Goal: Task Accomplishment & Management: Manage account settings

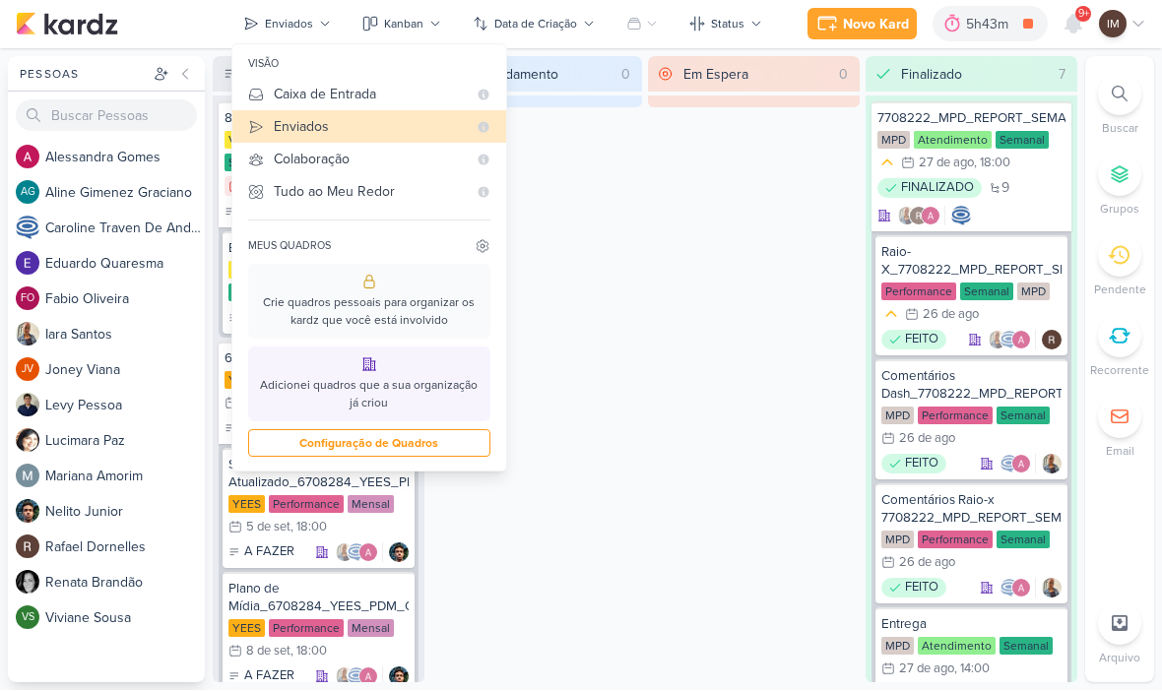
scroll to position [4677, 0]
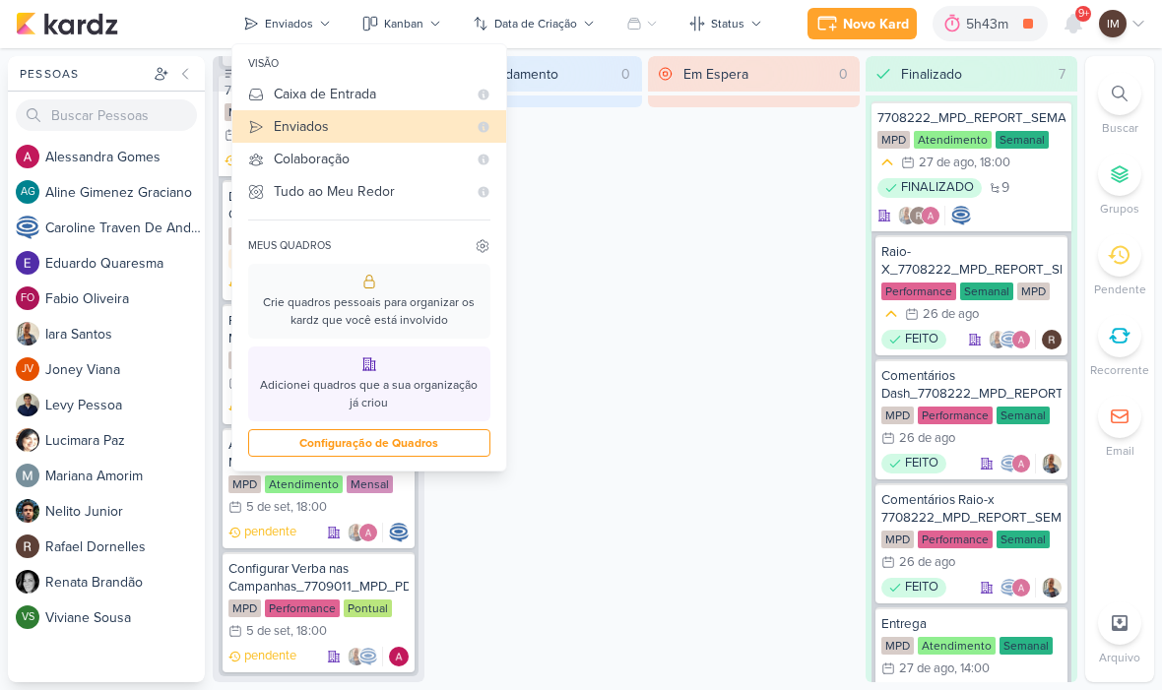
click at [652, 277] on div "Em Espera 0" at bounding box center [754, 370] width 212 height 626
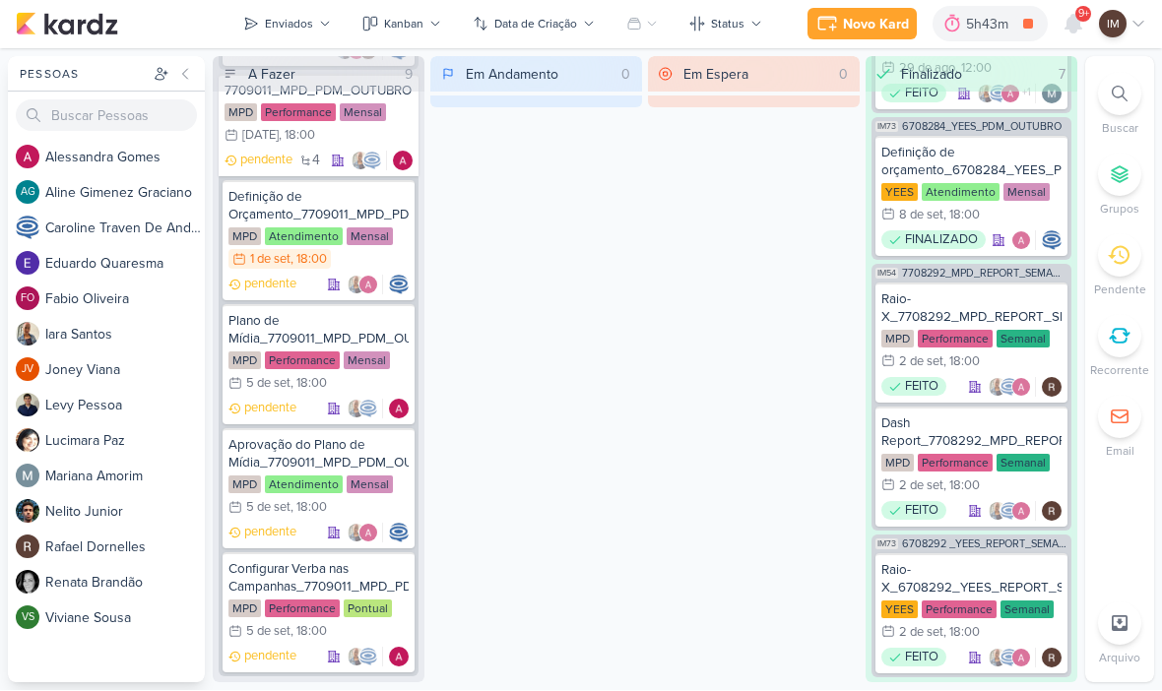
scroll to position [1985, 0]
click at [535, 369] on div "Em Andamento 0" at bounding box center [536, 370] width 212 height 626
click at [256, 571] on div "Configurar Verba nas Campanhas_7709011_MPD_PDM_OUTUBRO" at bounding box center [319, 578] width 180 height 35
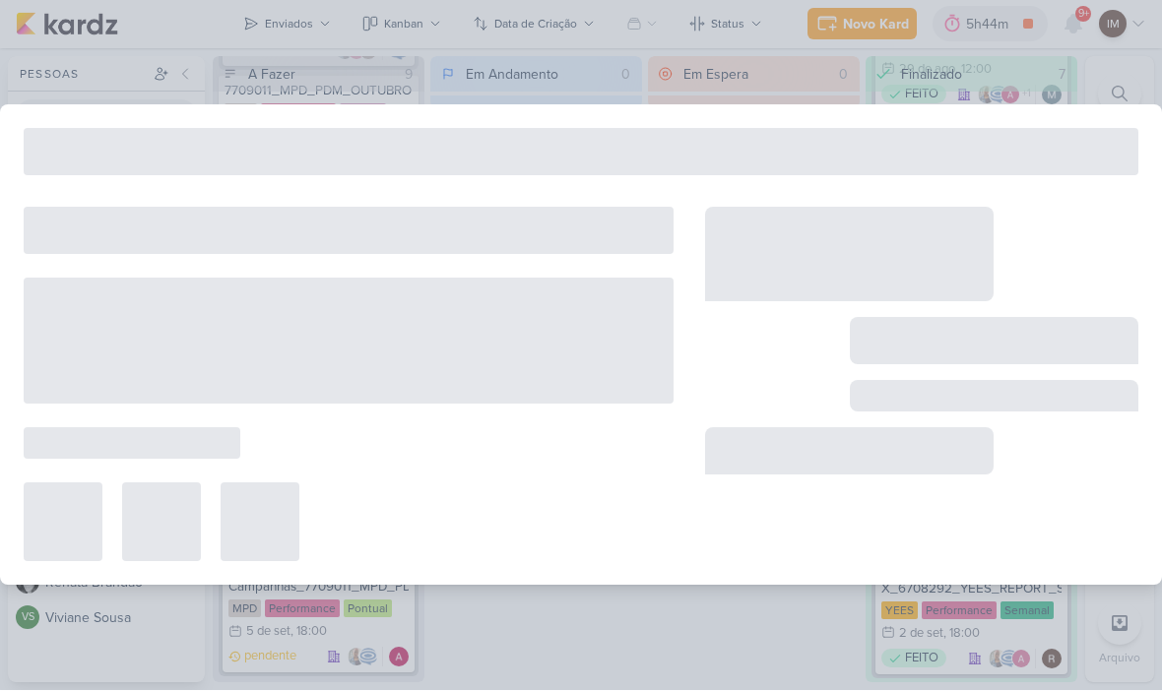
type input "Configurar Verba nas Campanhas_7709011_MPD_PDM_OUTUBRO"
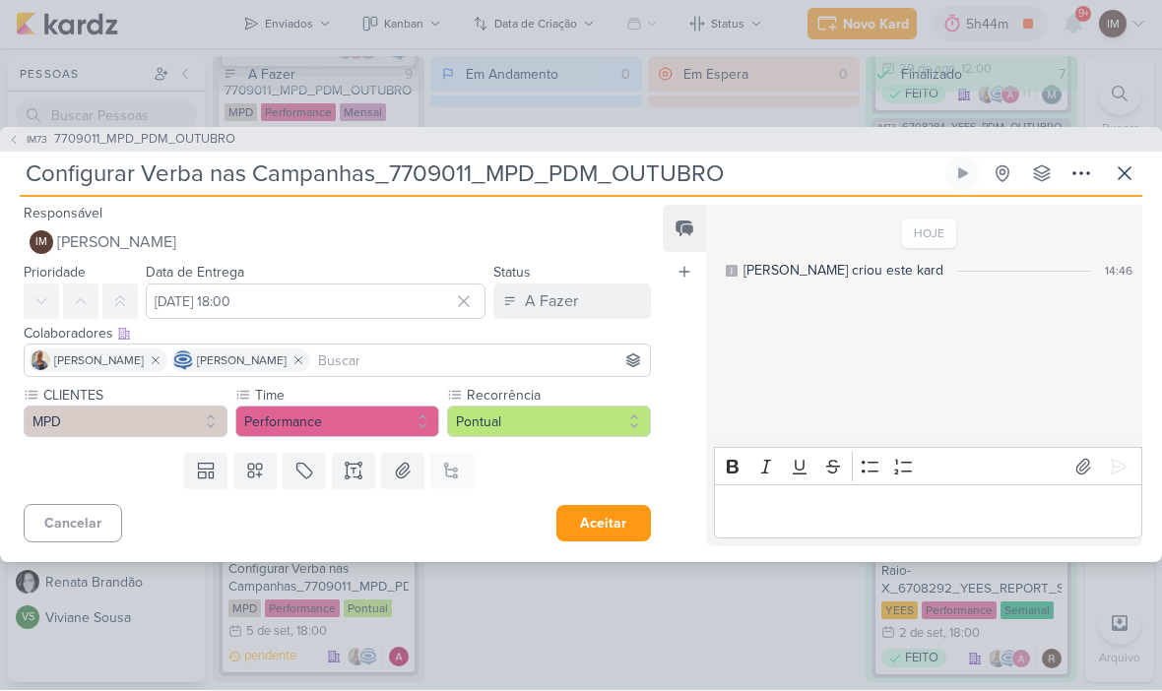
click at [1135, 203] on div "Responsável IM [PERSON_NAME] IM [PERSON_NAME] [PERSON_NAME] AG [PERSON_NAME] [P…" at bounding box center [581, 380] width 1162 height 365
click at [1113, 164] on icon at bounding box center [1125, 175] width 24 height 24
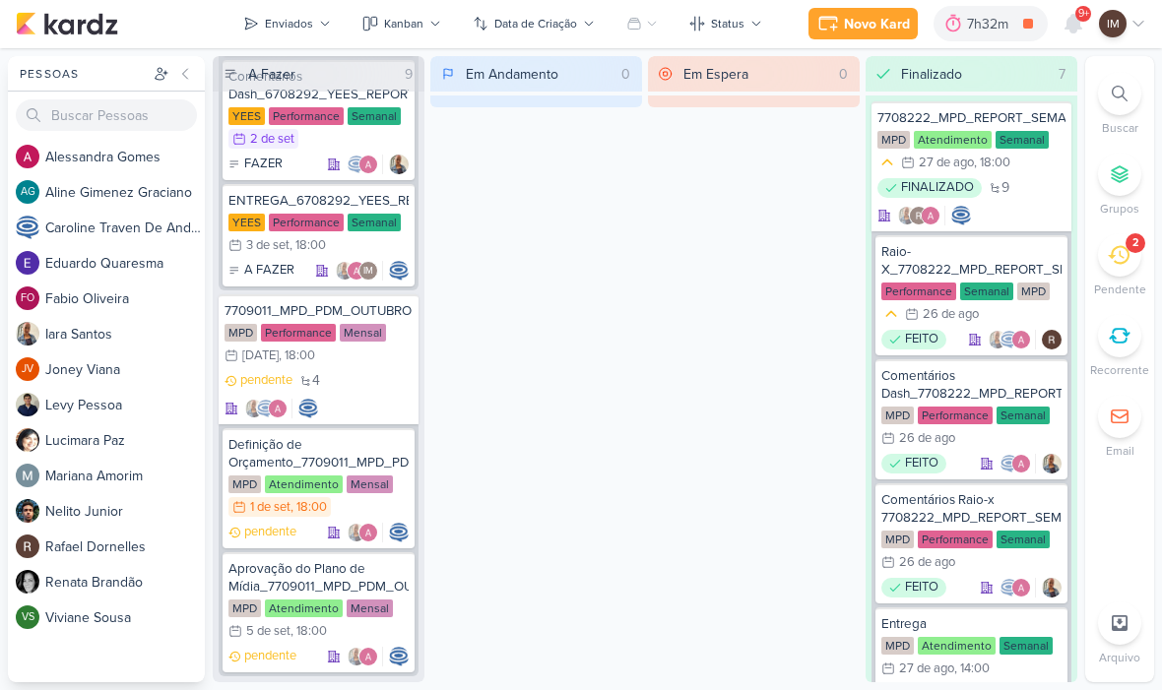
scroll to position [4332, 0]
click at [1080, 22] on icon at bounding box center [1074, 25] width 24 height 24
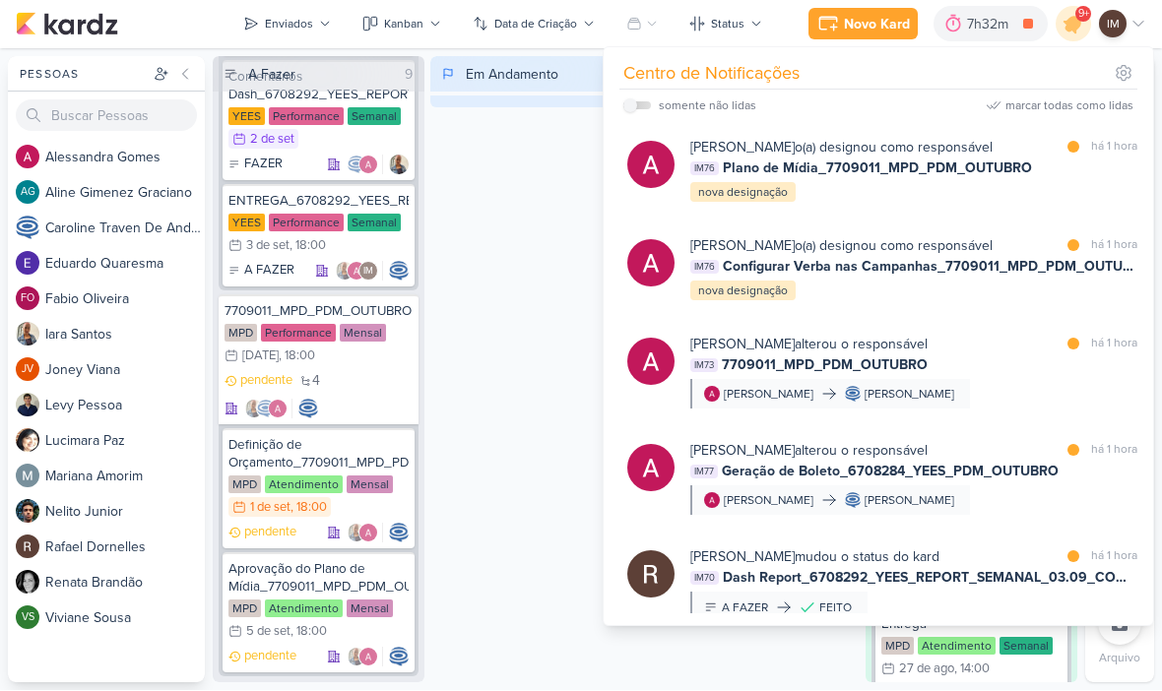
click at [848, 193] on div "Alessandra Gomes o(a) designou como responsável marcar como lida há 1 hora IM76…" at bounding box center [913, 171] width 447 height 67
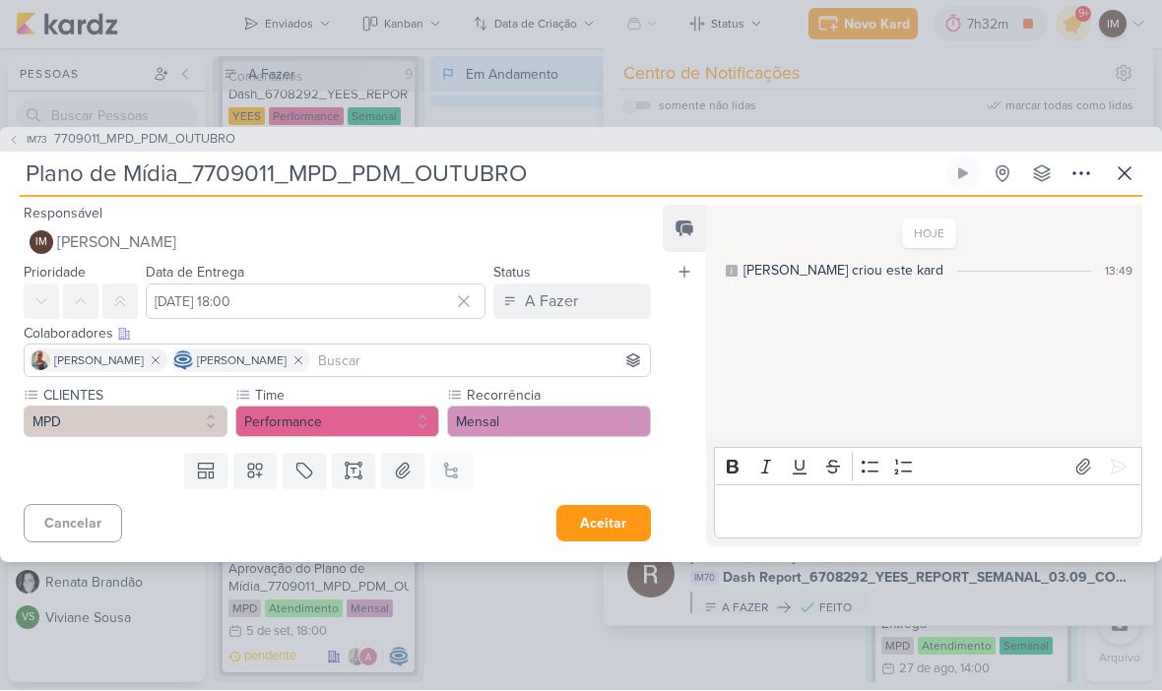
click at [1132, 178] on icon at bounding box center [1125, 175] width 24 height 24
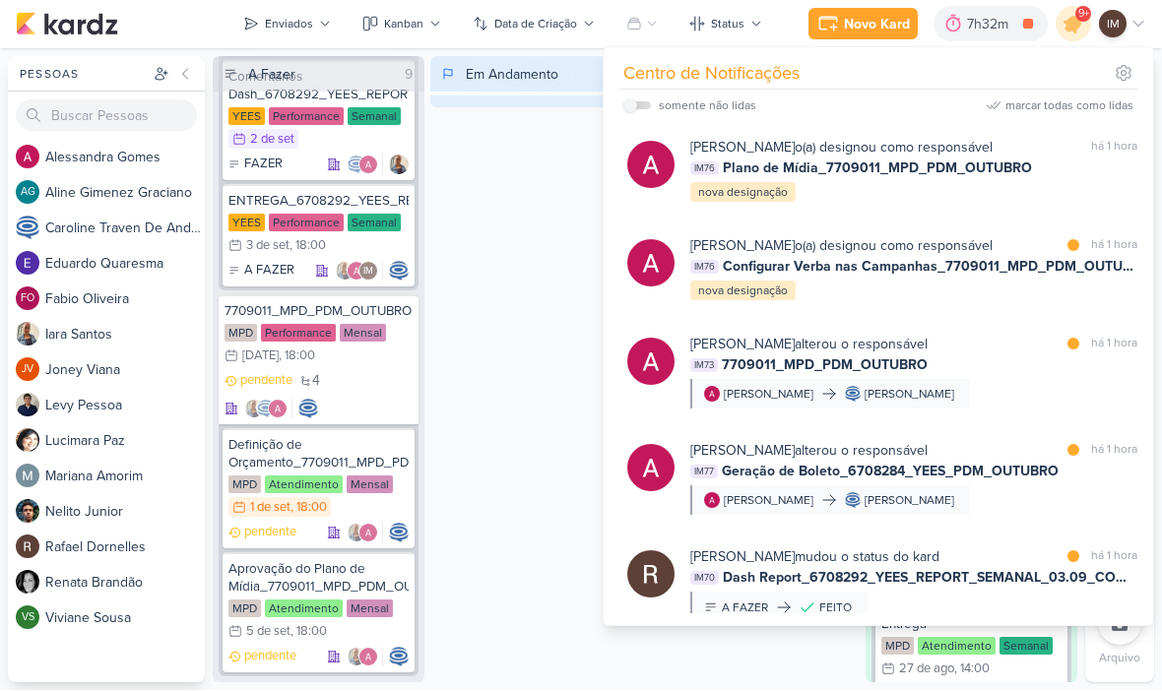
click at [864, 302] on div "Alessandra Gomes o(a) designou como responsável marcar como lida há 1 hora IM76…" at bounding box center [883, 270] width 534 height 98
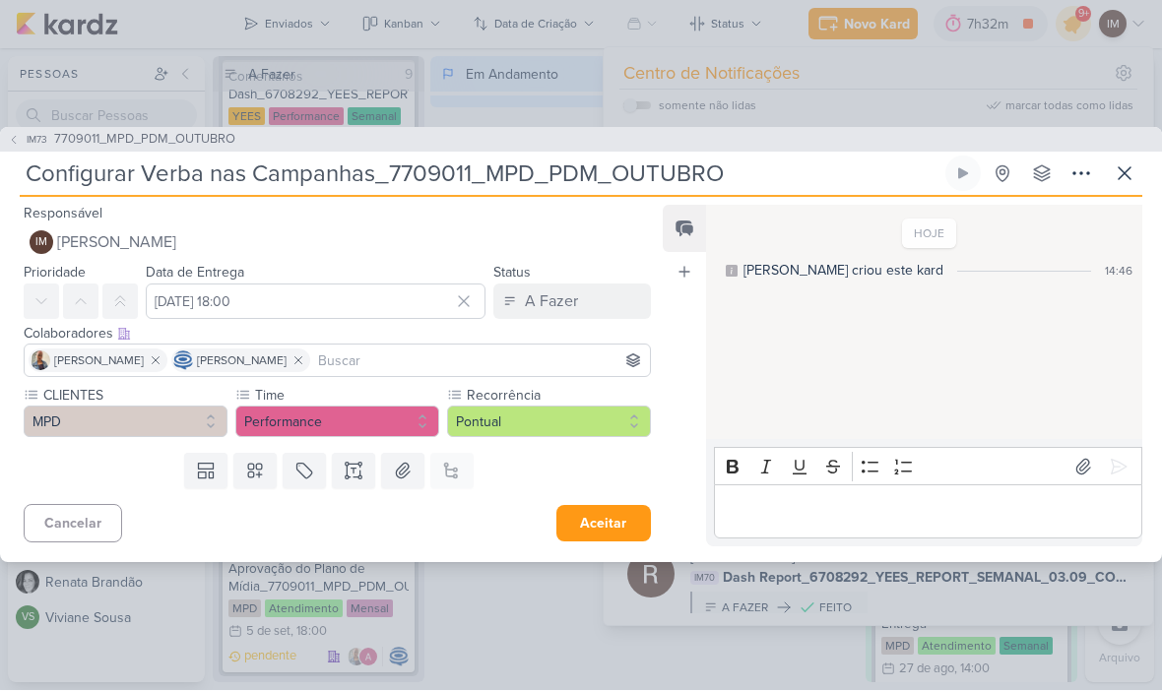
click at [1126, 150] on div "IM73 7709011_MPD_PDM_OUTUBRO" at bounding box center [581, 141] width 1162 height 26
click at [1130, 165] on icon at bounding box center [1125, 175] width 24 height 24
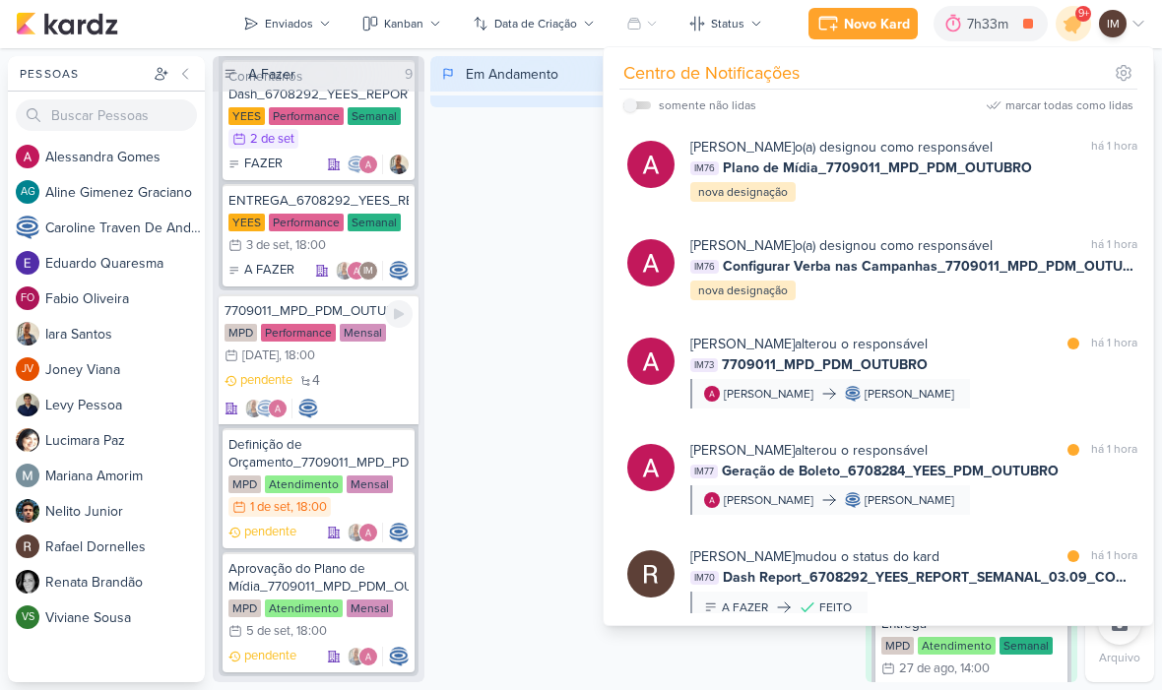
click at [363, 408] on div "pendente 4" at bounding box center [319, 395] width 188 height 47
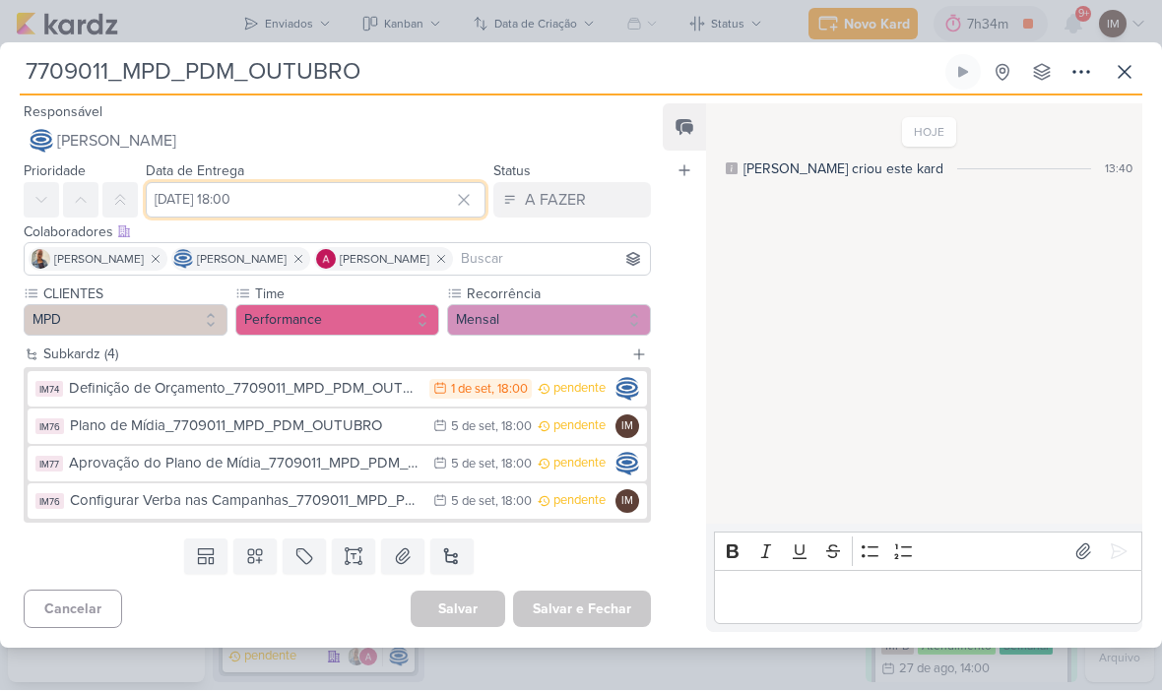
click at [204, 196] on input "29 de setembro de 2025 às 18:00" at bounding box center [316, 200] width 340 height 35
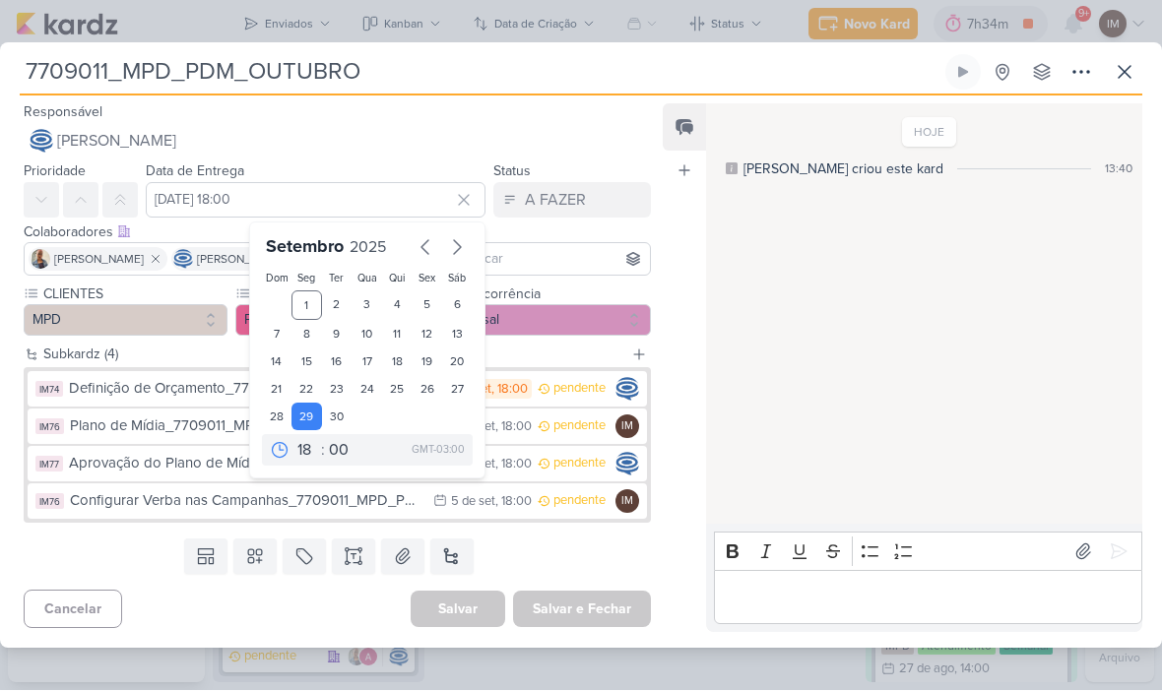
click at [429, 295] on div "5" at bounding box center [427, 307] width 31 height 30
type input "[DATE] 18:00"
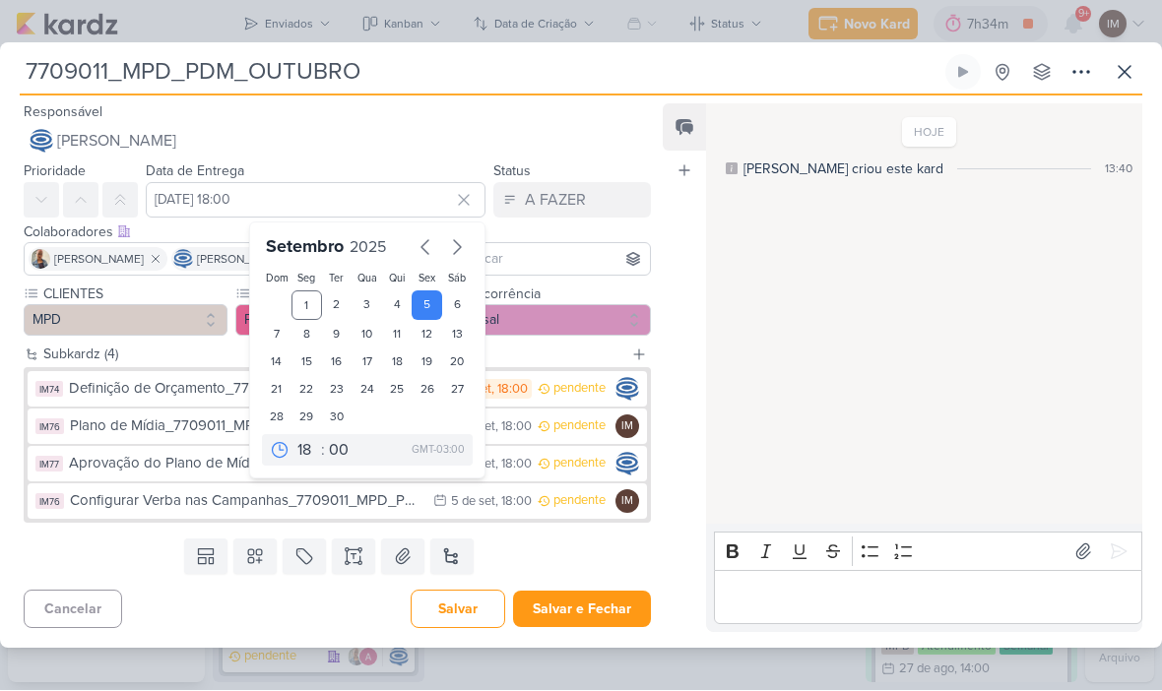
click at [323, 608] on div "Cancelar Salvar Salvar e Fechar Ctrl + Enter" at bounding box center [329, 608] width 659 height 50
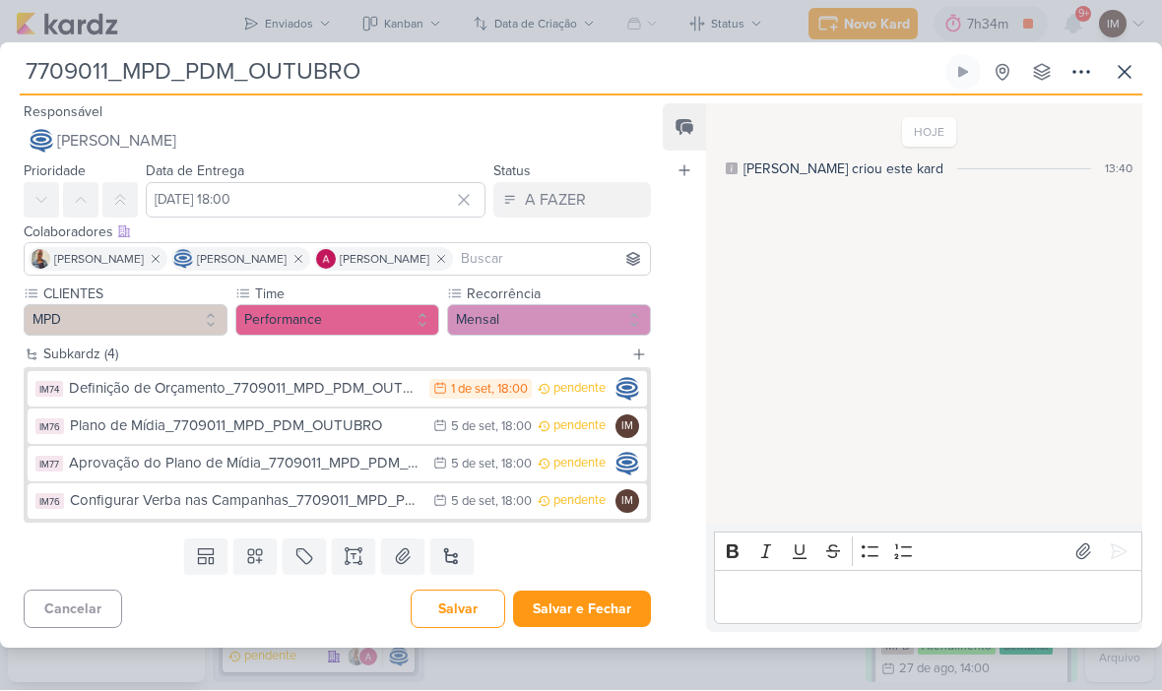
click at [582, 599] on button "Salvar e Fechar" at bounding box center [582, 610] width 138 height 36
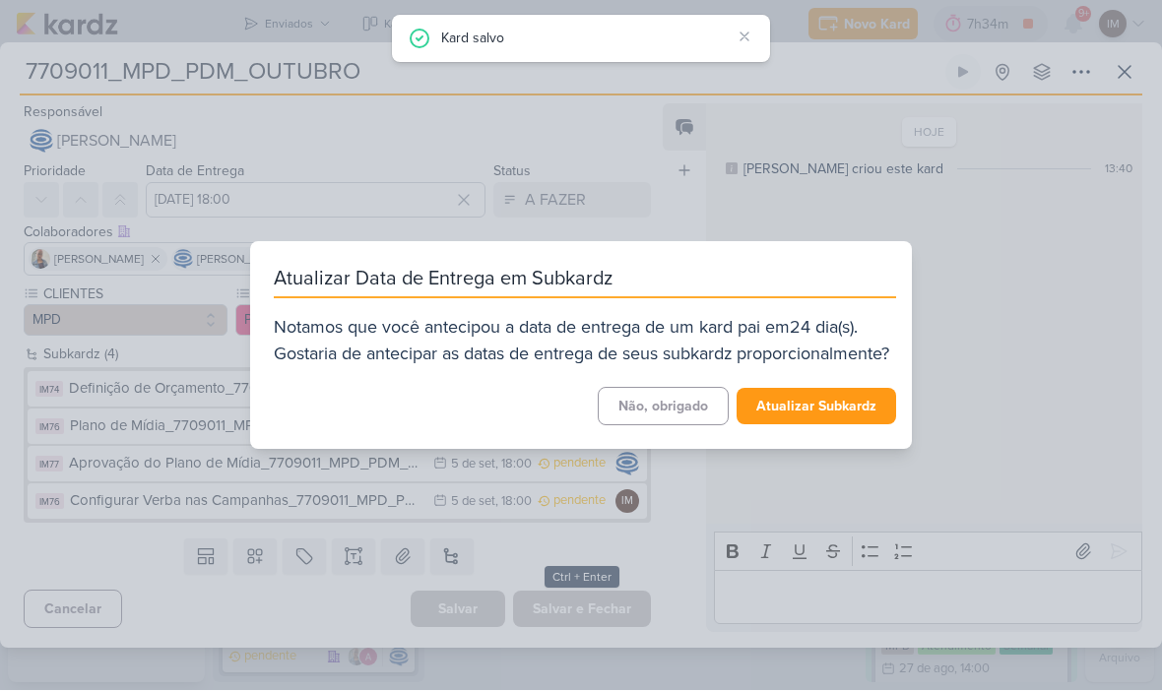
click at [803, 410] on button "Atualizar Subkardz" at bounding box center [817, 407] width 160 height 36
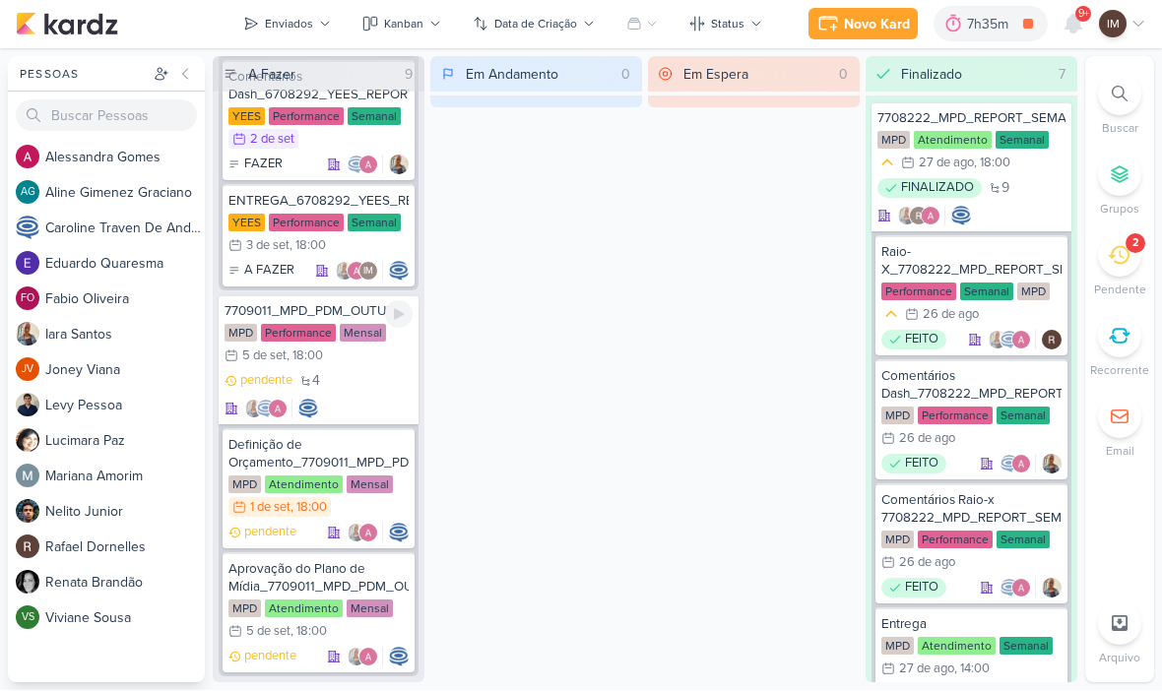
click at [378, 381] on div "pendente 4" at bounding box center [319, 395] width 188 height 47
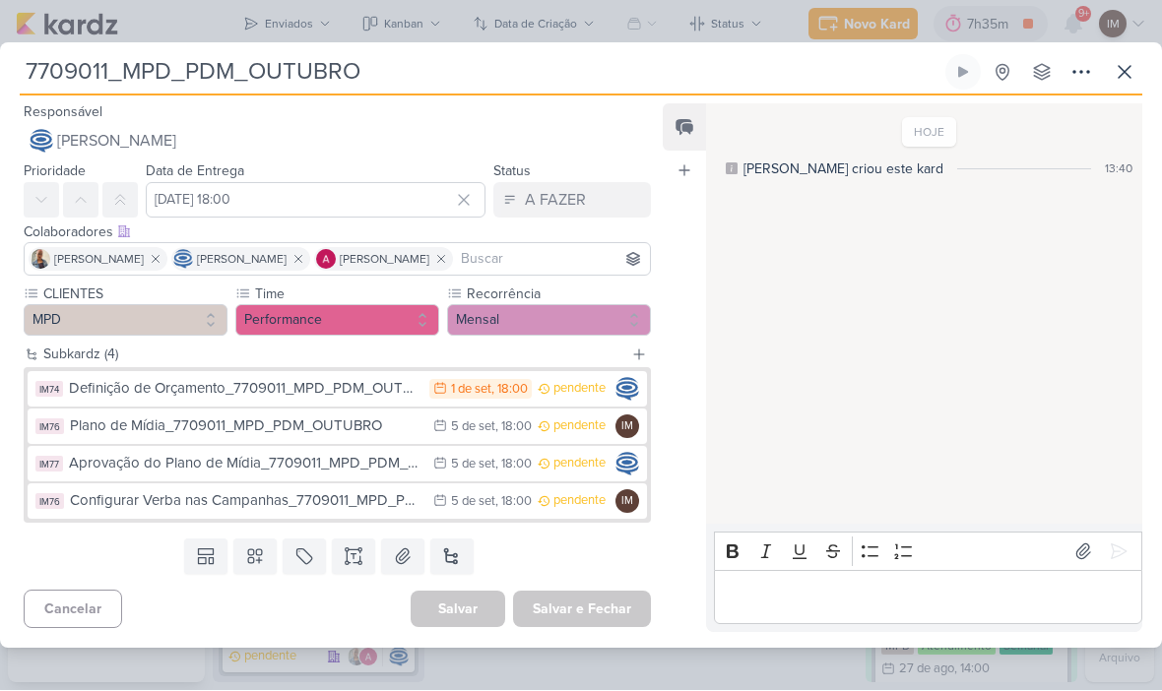
click at [1081, 61] on icon at bounding box center [1082, 73] width 24 height 24
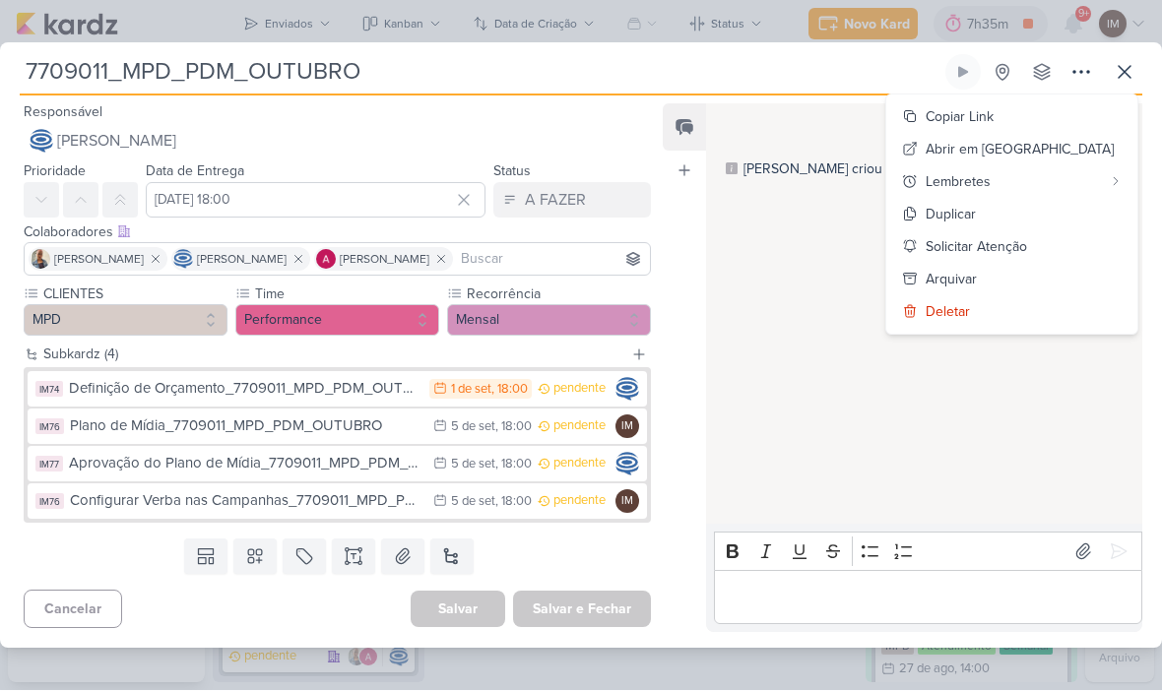
click at [1021, 101] on button "Copiar Link" at bounding box center [1011, 117] width 251 height 33
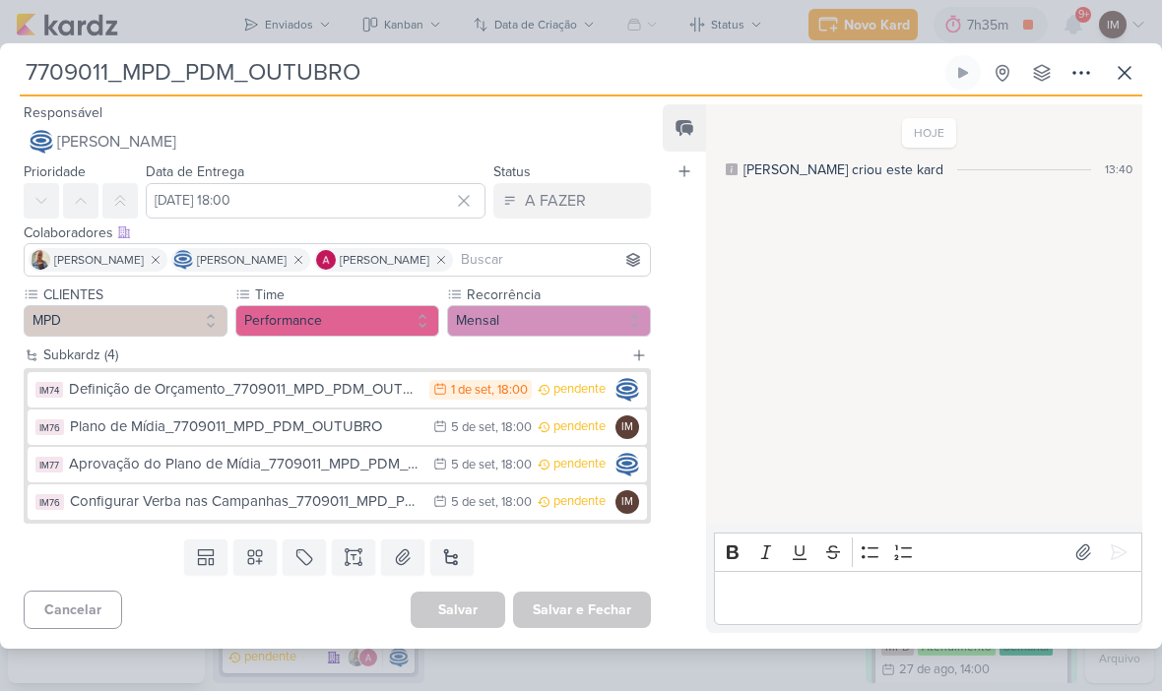
click at [1126, 73] on icon at bounding box center [1125, 73] width 12 height 12
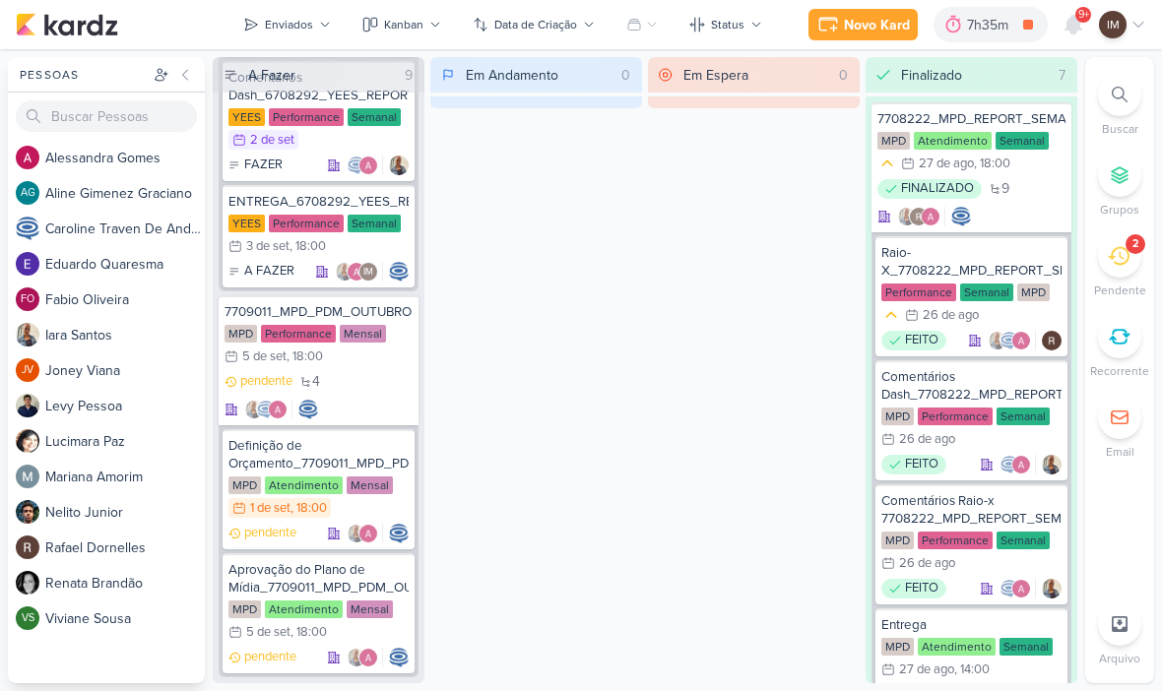
click at [1029, 22] on icon at bounding box center [1028, 25] width 10 height 10
